Goal: Task Accomplishment & Management: Complete application form

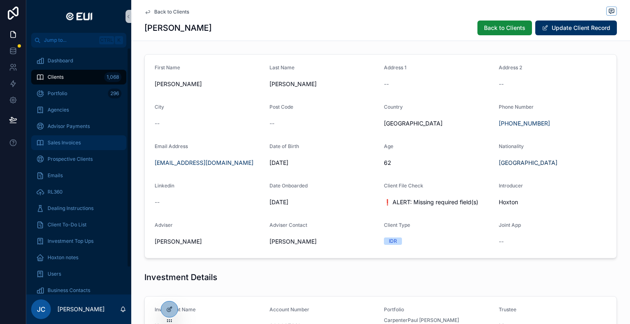
scroll to position [589, 0]
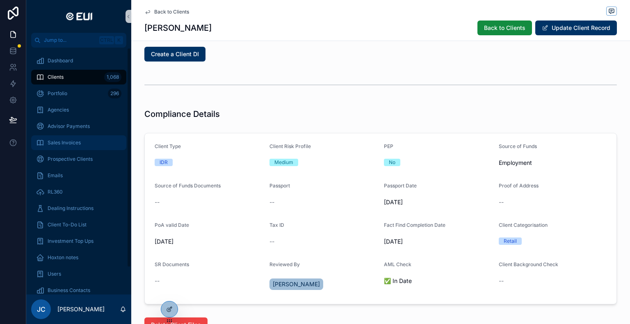
click at [67, 142] on span "Sales Invoices" at bounding box center [64, 142] width 33 height 7
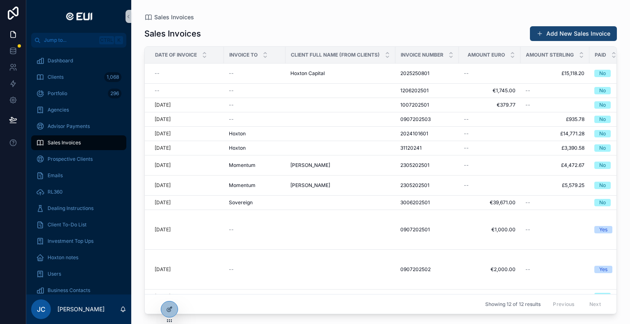
click at [559, 36] on button "Add New Sales Invoice" at bounding box center [573, 33] width 87 height 15
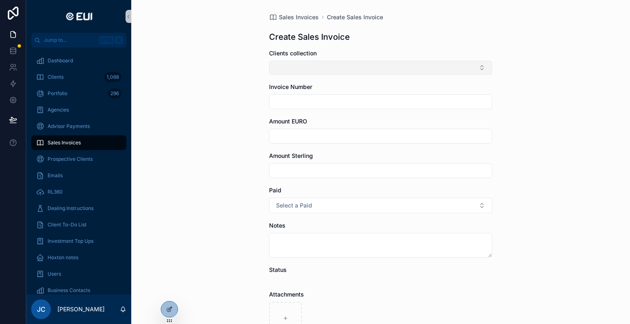
click at [319, 70] on button "Select Button" at bounding box center [380, 68] width 223 height 14
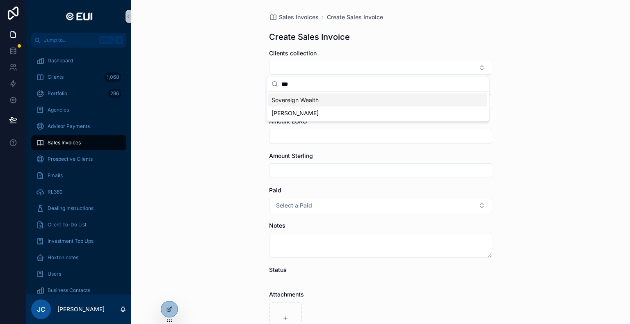
type input "***"
click at [295, 98] on span "Sovereign Wealth" at bounding box center [294, 100] width 47 height 8
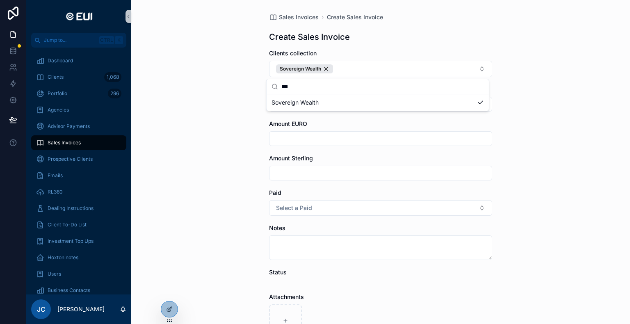
click at [229, 77] on div "Sales Invoices Create Sales Invoice Create Sales Invoice Clients collection Sov…" at bounding box center [380, 162] width 499 height 324
click at [298, 105] on input "scrollable content" at bounding box center [380, 103] width 222 height 11
type input "**********"
click at [292, 135] on input "scrollable content" at bounding box center [380, 138] width 222 height 11
type input "**********"
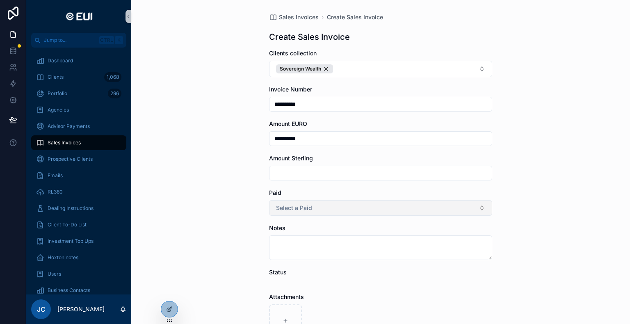
click at [304, 211] on span "Select a Paid" at bounding box center [294, 208] width 36 height 8
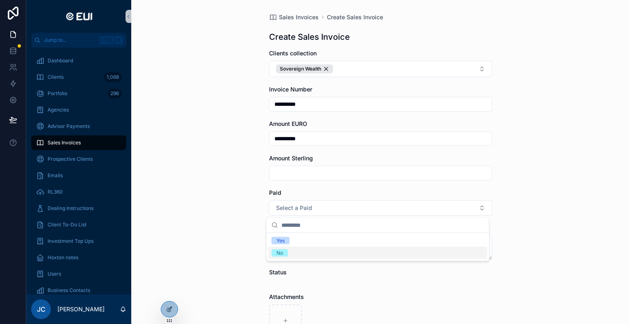
click at [276, 250] on span "No" at bounding box center [279, 252] width 16 height 7
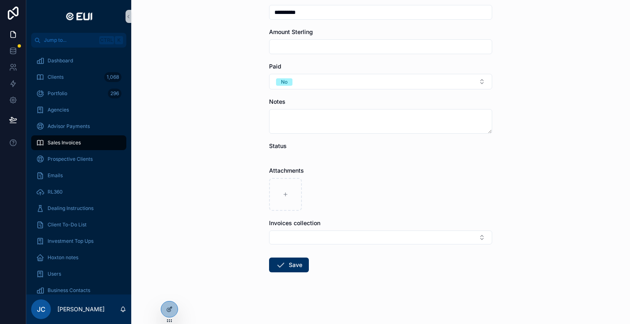
scroll to position [126, 0]
click at [280, 236] on button "Select Button" at bounding box center [380, 237] width 223 height 14
click at [226, 236] on div "**********" at bounding box center [380, 162] width 499 height 324
click at [279, 266] on icon "scrollable content" at bounding box center [281, 265] width 10 height 10
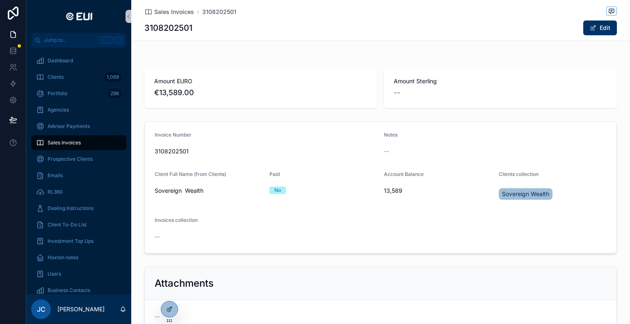
click at [67, 146] on span "Sales Invoices" at bounding box center [64, 142] width 33 height 7
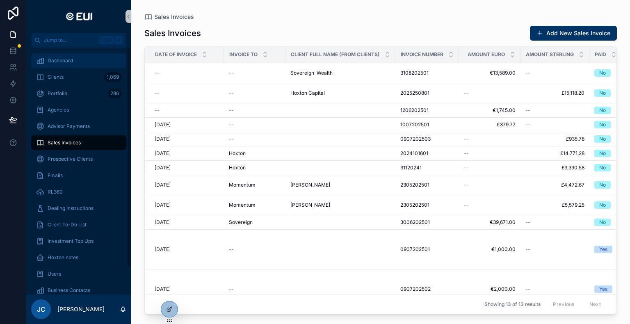
click at [71, 64] on div "Dashboard" at bounding box center [78, 60] width 85 height 13
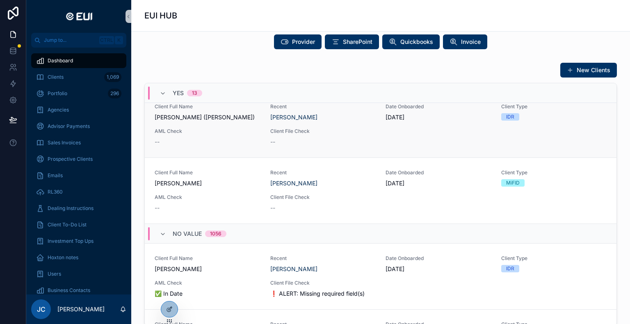
scroll to position [738, 0]
click at [159, 231] on icon "scrollable content" at bounding box center [162, 233] width 7 height 7
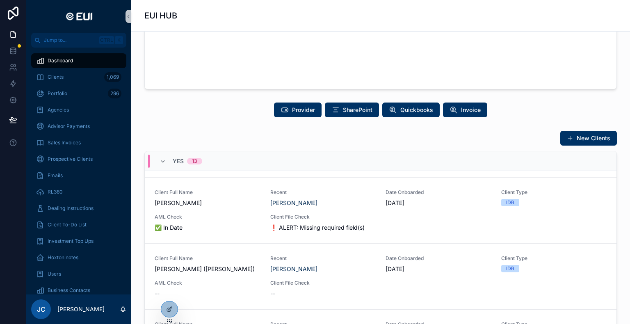
scroll to position [88, 0]
